Goal: Transaction & Acquisition: Purchase product/service

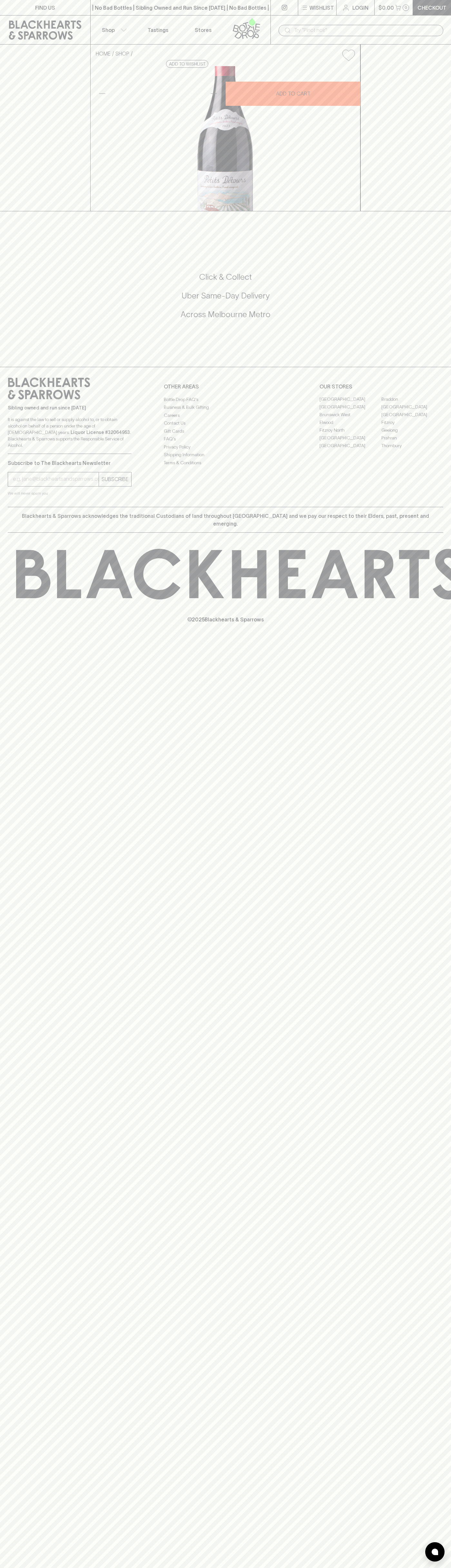
click at [383, 31] on input "text" at bounding box center [366, 30] width 144 height 11
click at [428, 1051] on div "FIND US | No Bad Bottles | Sibling Owned and Run Since [DATE] | No Bad Bottles …" at bounding box center [225, 784] width 451 height 1568
click at [289, 1567] on html "FIND US | No Bad Bottles | Sibling Owned and Run Since [DATE] | No Bad Bottles …" at bounding box center [225, 784] width 451 height 1568
click at [1, 1420] on div "FIND US | No Bad Bottles | Sibling Owned and Run Since [DATE] | No Bad Bottles …" at bounding box center [225, 784] width 451 height 1568
